Goal: Check status: Check status

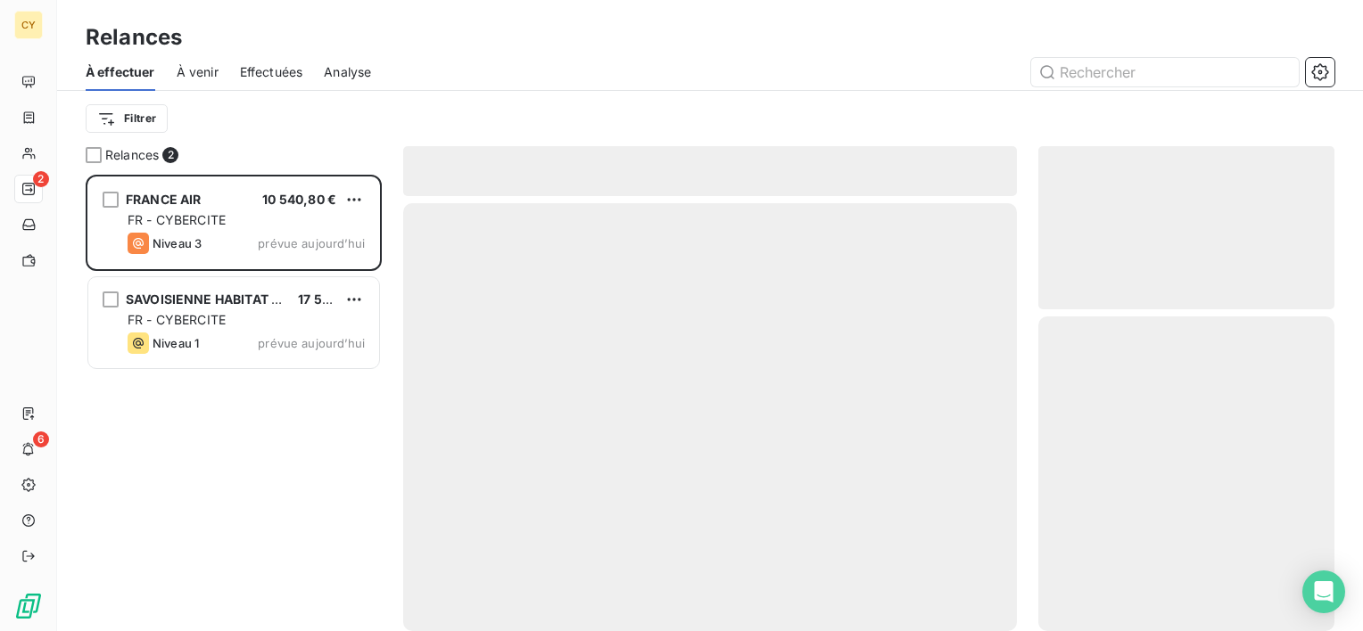
scroll to position [442, 282]
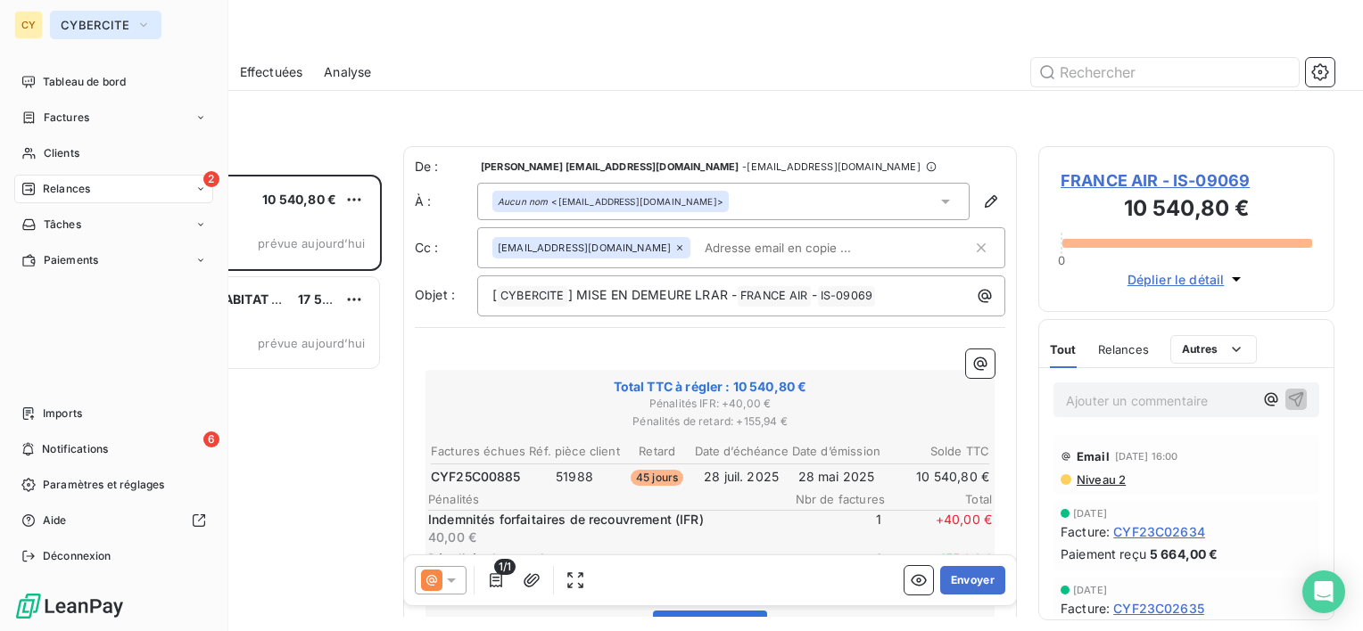
click at [78, 33] on button "CYBERCITE" at bounding box center [105, 25] width 111 height 29
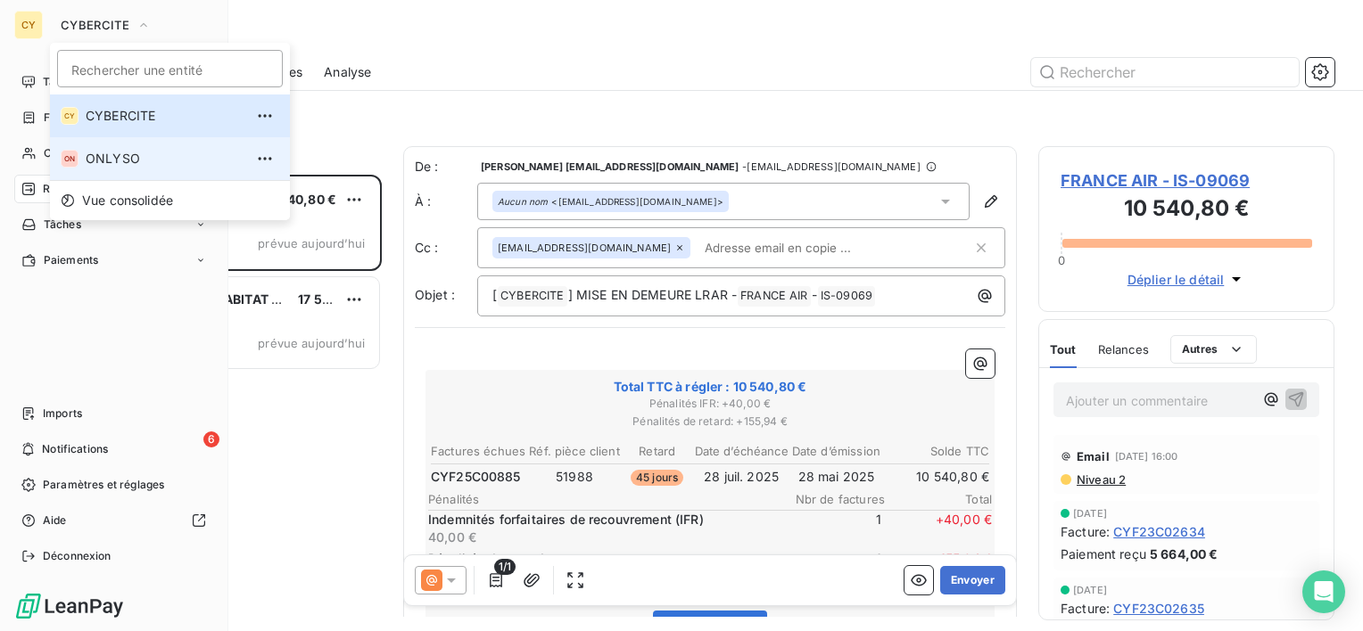
click at [121, 161] on span "ONLYSO" at bounding box center [165, 159] width 158 height 18
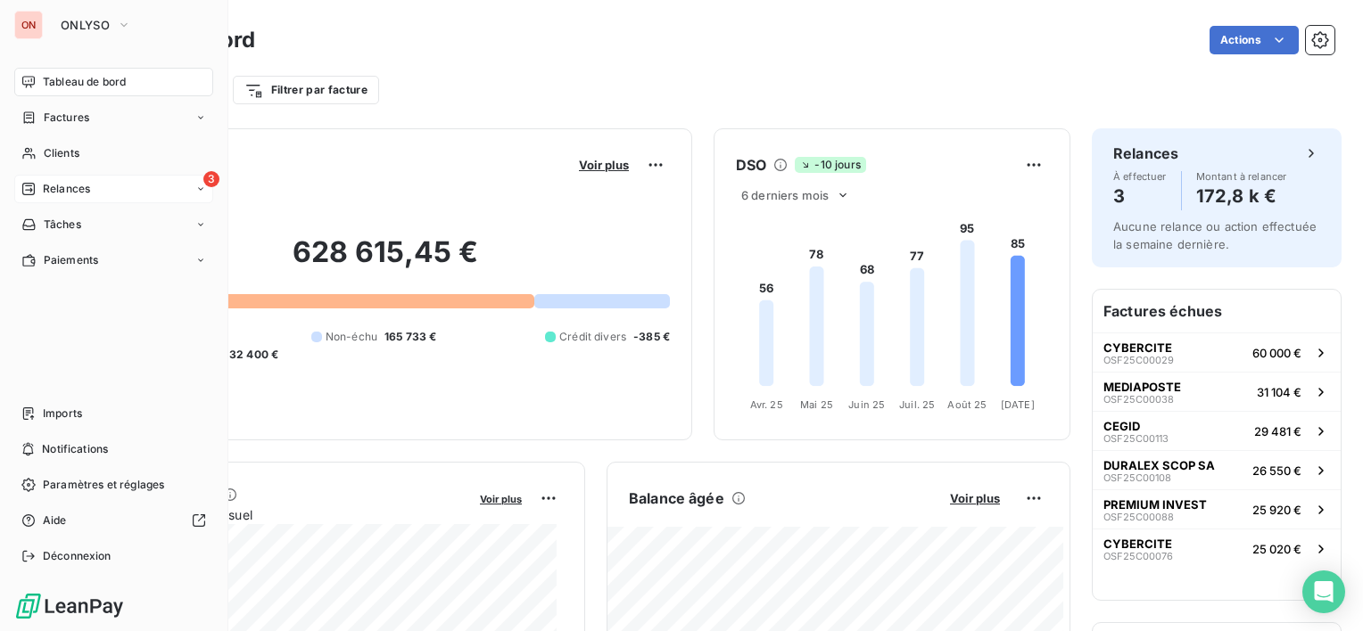
click at [95, 189] on div "3 Relances" at bounding box center [113, 189] width 199 height 29
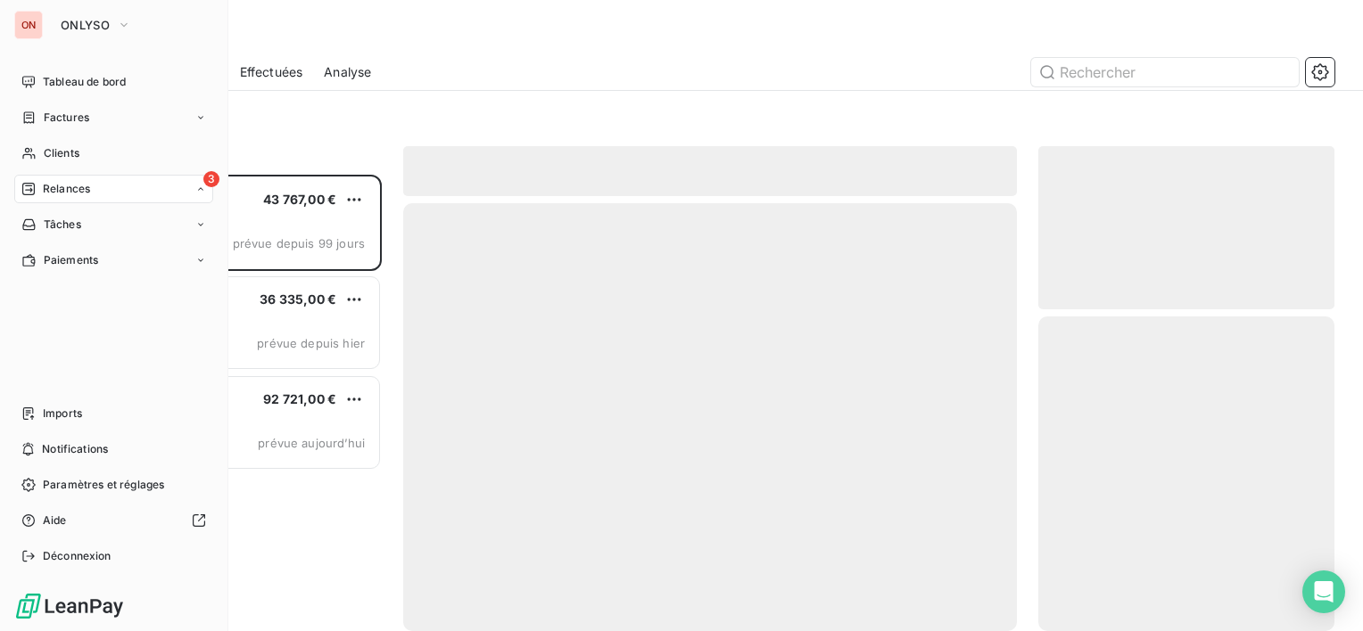
scroll to position [442, 282]
